Goal: Task Accomplishment & Management: Manage account settings

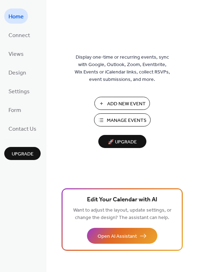
click at [112, 120] on span "Manage Events" at bounding box center [127, 120] width 40 height 7
click at [121, 118] on span "Manage Events" at bounding box center [127, 120] width 40 height 7
click at [122, 120] on span "Manage Events" at bounding box center [127, 120] width 40 height 7
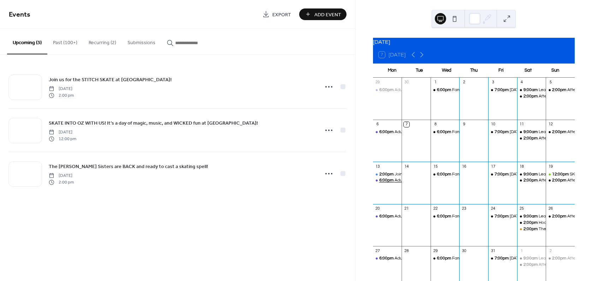
click at [391, 184] on span "6:00pm" at bounding box center [386, 181] width 15 height 6
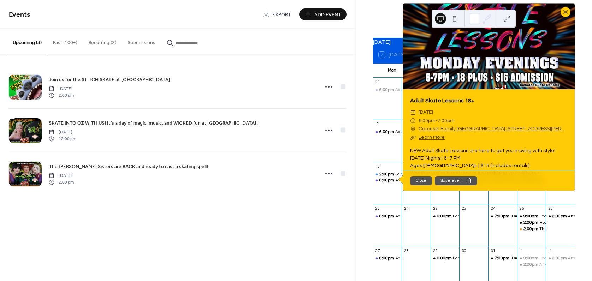
click at [567, 17] on div at bounding box center [565, 12] width 10 height 10
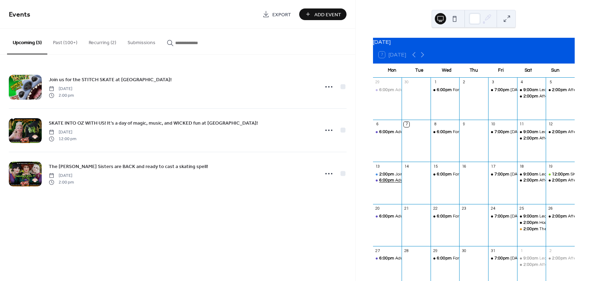
click at [390, 184] on span "6:00pm" at bounding box center [387, 181] width 16 height 6
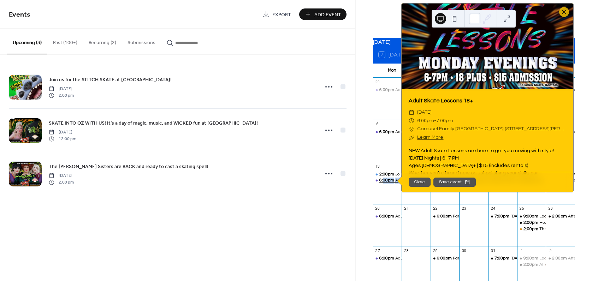
click at [390, 184] on span "6:00pm" at bounding box center [387, 181] width 16 height 6
click at [565, 16] on div at bounding box center [564, 12] width 10 height 10
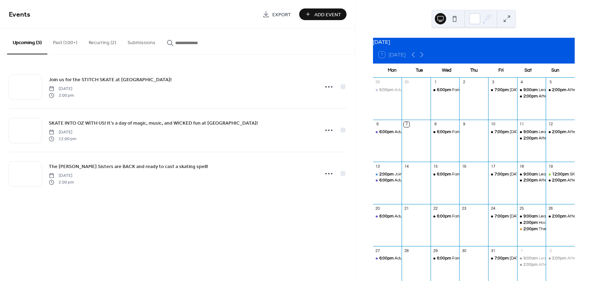
click at [106, 43] on button "Recurring (2)" at bounding box center [102, 41] width 39 height 25
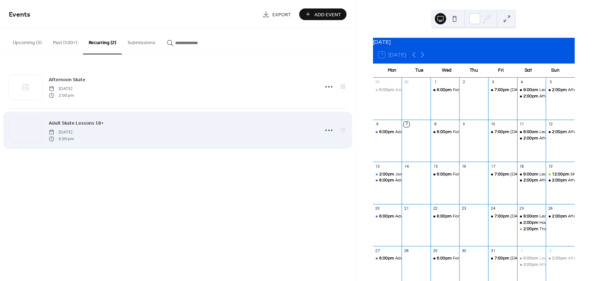
click at [127, 122] on div "Adult Skate Lessons 18+ Monday, September 15, 2025 6:00 pm" at bounding box center [181, 130] width 265 height 23
click at [37, 124] on div at bounding box center [25, 130] width 33 height 25
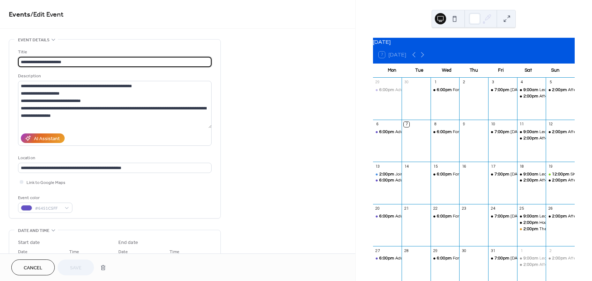
type input "**********"
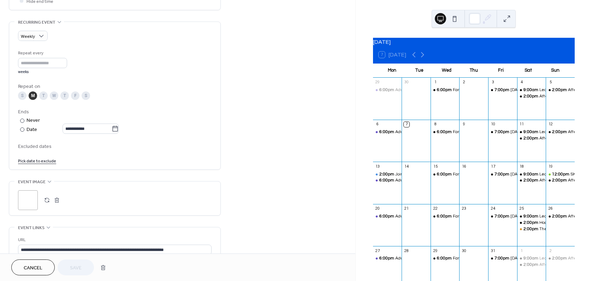
scroll to position [321, 0]
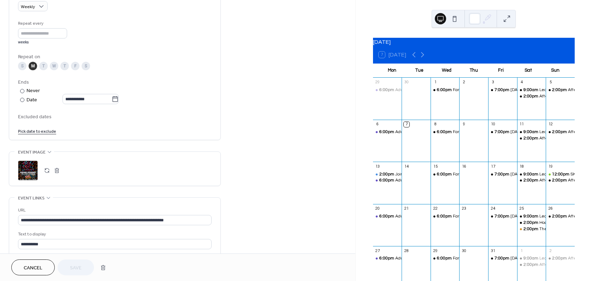
click at [30, 116] on span "Excluded dates" at bounding box center [114, 116] width 193 height 7
click at [31, 133] on link "Pick date to exclude" at bounding box center [37, 130] width 38 height 7
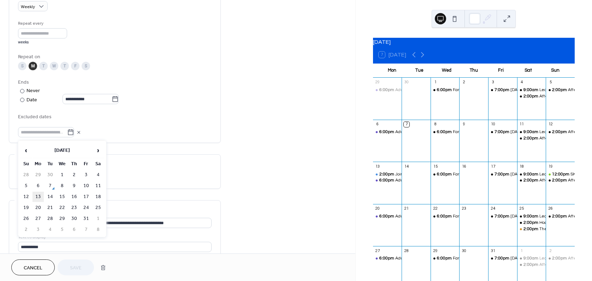
click at [37, 193] on td "13" at bounding box center [37, 197] width 11 height 10
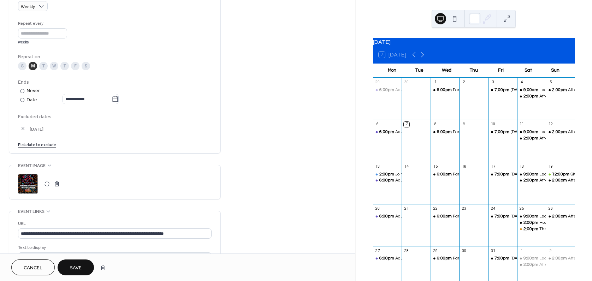
click at [66, 265] on button "Save" at bounding box center [76, 267] width 36 height 16
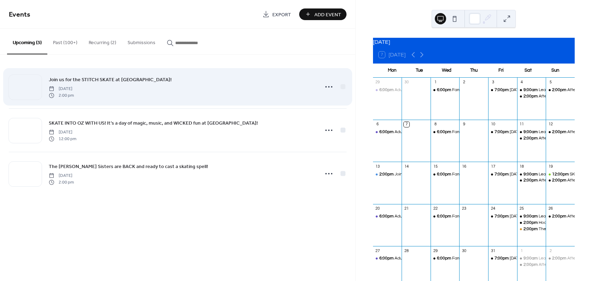
click at [147, 85] on div "Join us for the STITCH SKATE at Carousel Family Fun Center! Monday, October 13,…" at bounding box center [181, 87] width 265 height 23
